Goal: Complete application form

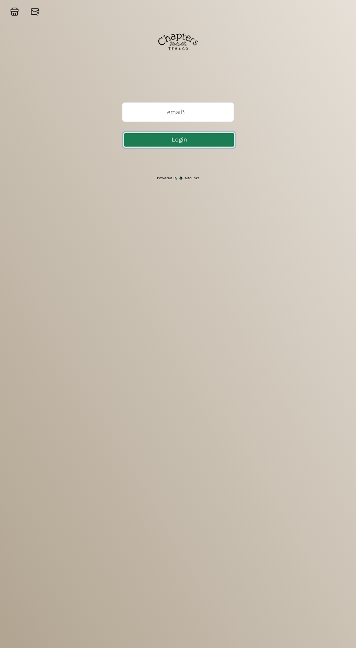
click at [228, 141] on button "Login" at bounding box center [179, 140] width 112 height 16
click at [224, 115] on input "email" at bounding box center [177, 112] width 111 height 19
type input "thefilmdirectorswife@gmail.com"
click at [224, 144] on button "Login" at bounding box center [179, 140] width 112 height 16
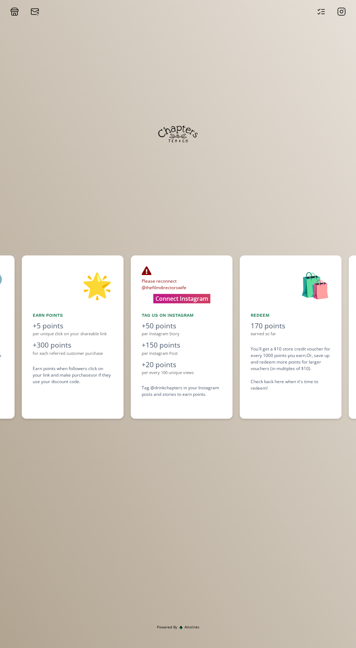
scroll to position [0, 436]
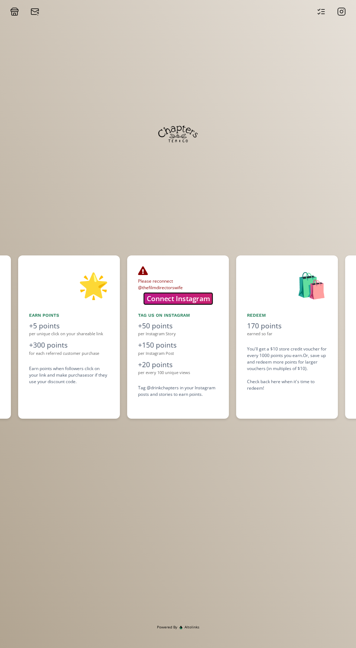
click at [200, 304] on button "Connect Instagram" at bounding box center [178, 298] width 68 height 11
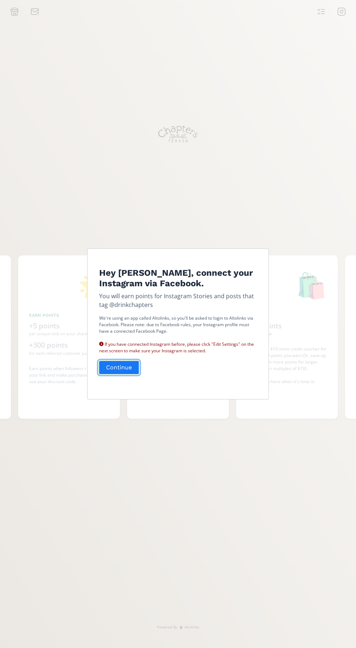
click at [132, 371] on button "Continue" at bounding box center [119, 368] width 42 height 16
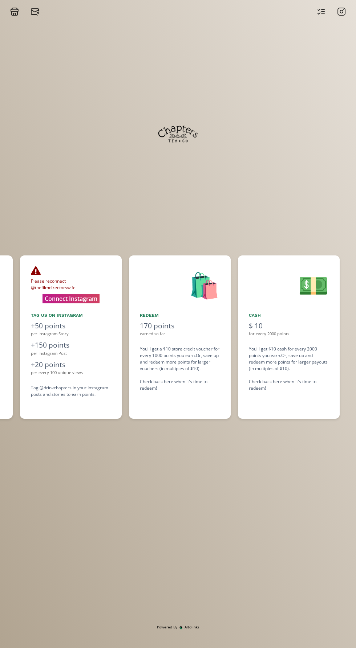
scroll to position [0, 544]
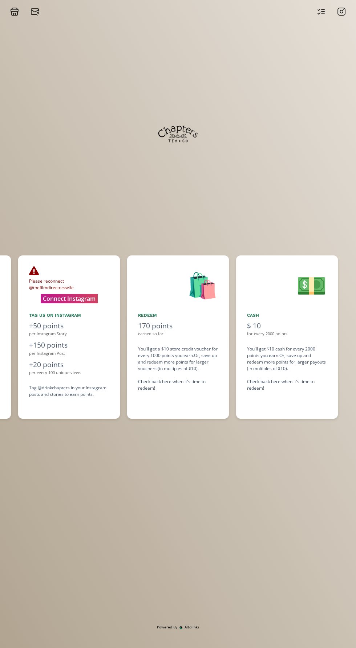
click at [33, 11] on icon at bounding box center [34, 11] width 7 height 2
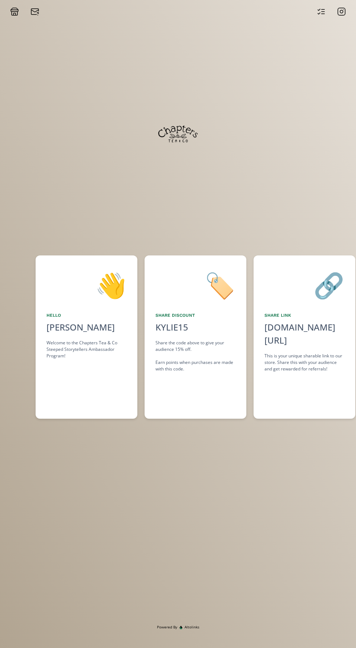
scroll to position [0, 109]
